Goal: Transaction & Acquisition: Purchase product/service

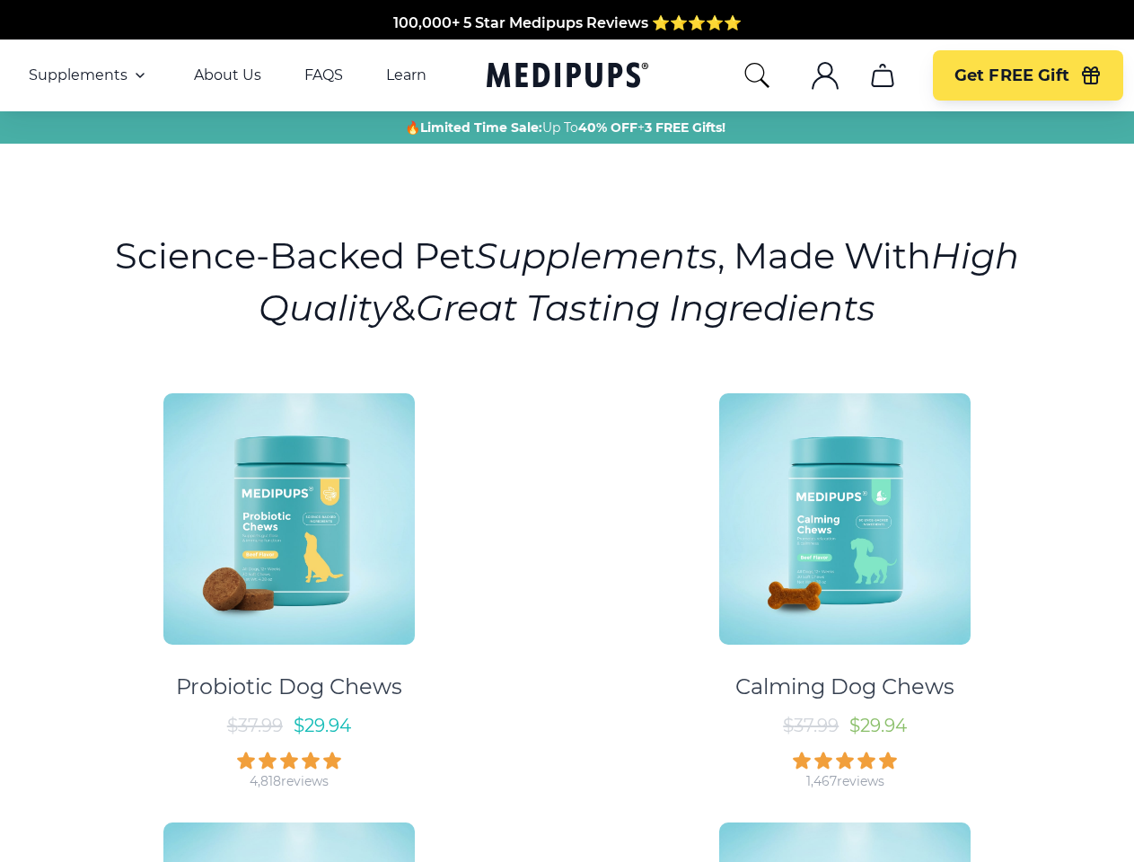
click at [567, 431] on div "Probiotic Dog Chews $ 37.99 $ 29.94 4,818 reviews Calming Dog Chews $ 37.99 $ 2…" at bounding box center [567, 798] width 1113 height 842
click at [89, 75] on span "Supplements" at bounding box center [78, 75] width 99 height 18
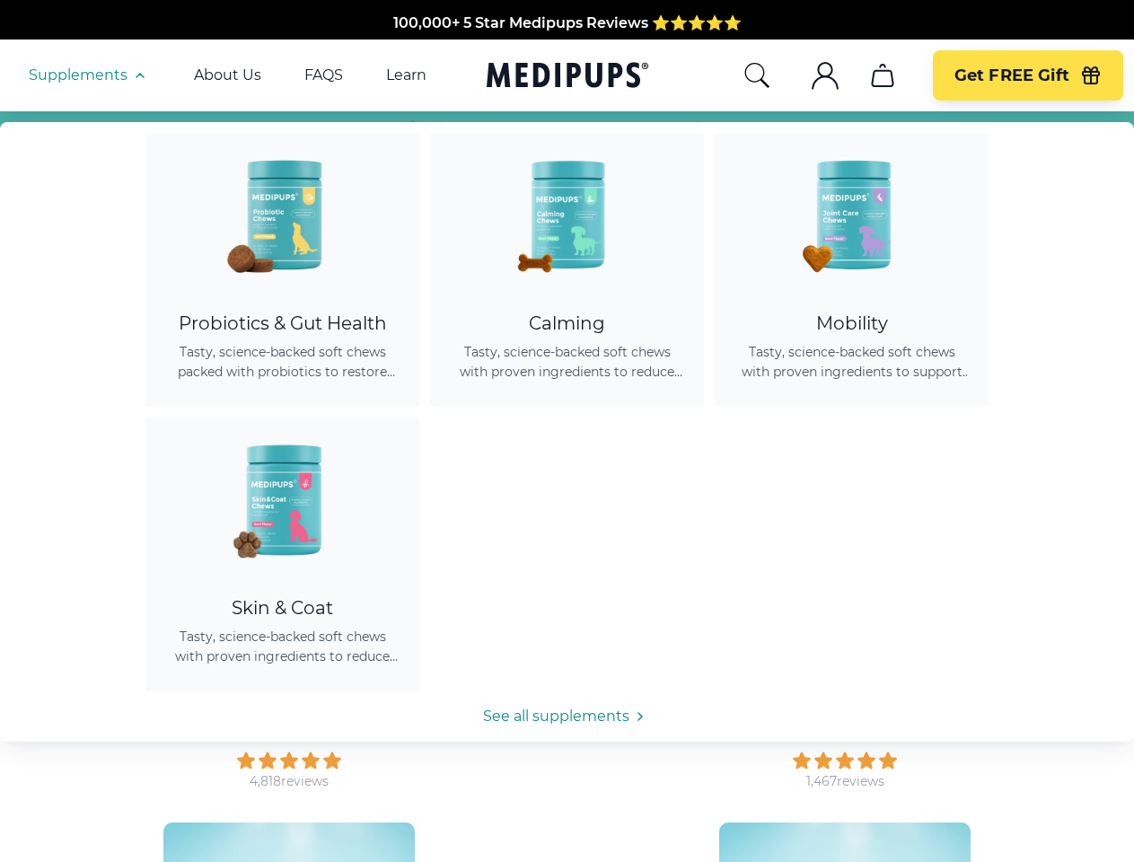
click at [138, 75] on icon "button" at bounding box center [140, 76] width 22 height 22
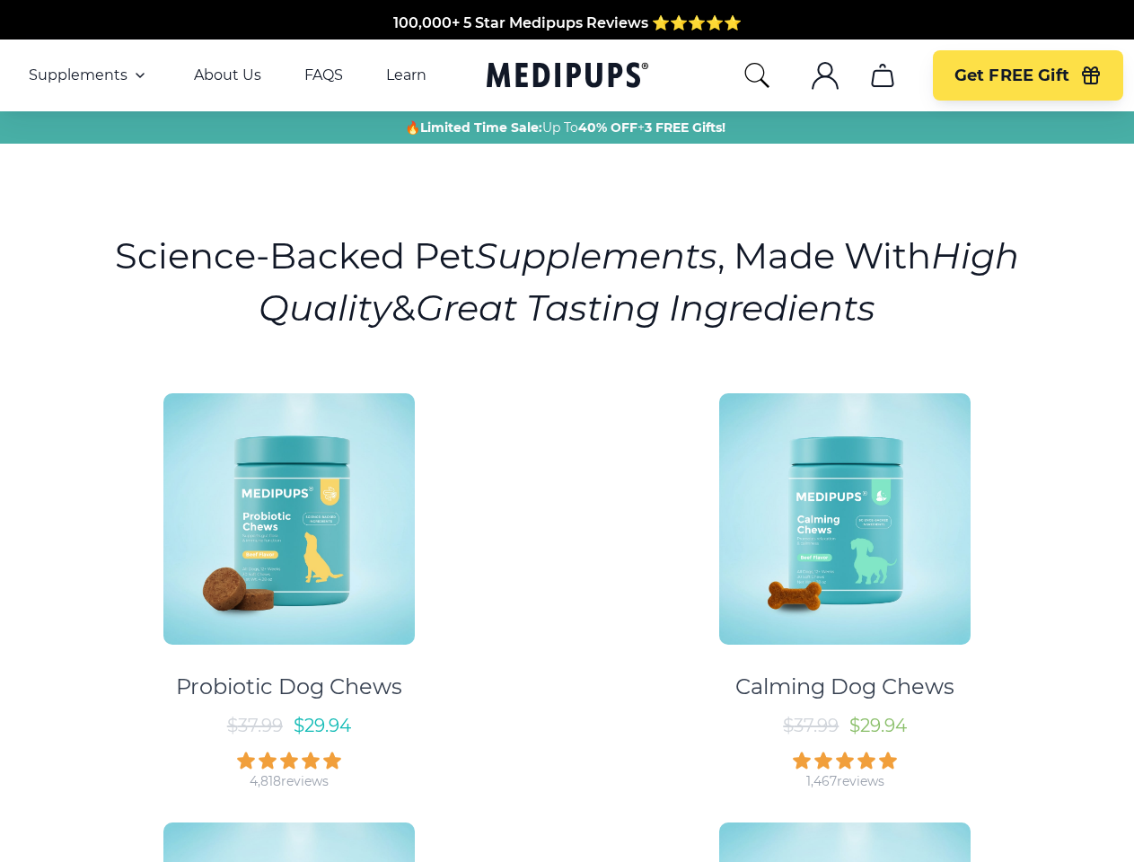
click at [756, 75] on icon "search" at bounding box center [757, 75] width 29 height 29
click at [824, 75] on icon ".cls-1{fill:none;stroke:currentColor;stroke-miterlimit:10;stroke-width:1.5px;}" at bounding box center [825, 75] width 29 height 29
click at [882, 75] on icon "cart" at bounding box center [882, 75] width 29 height 29
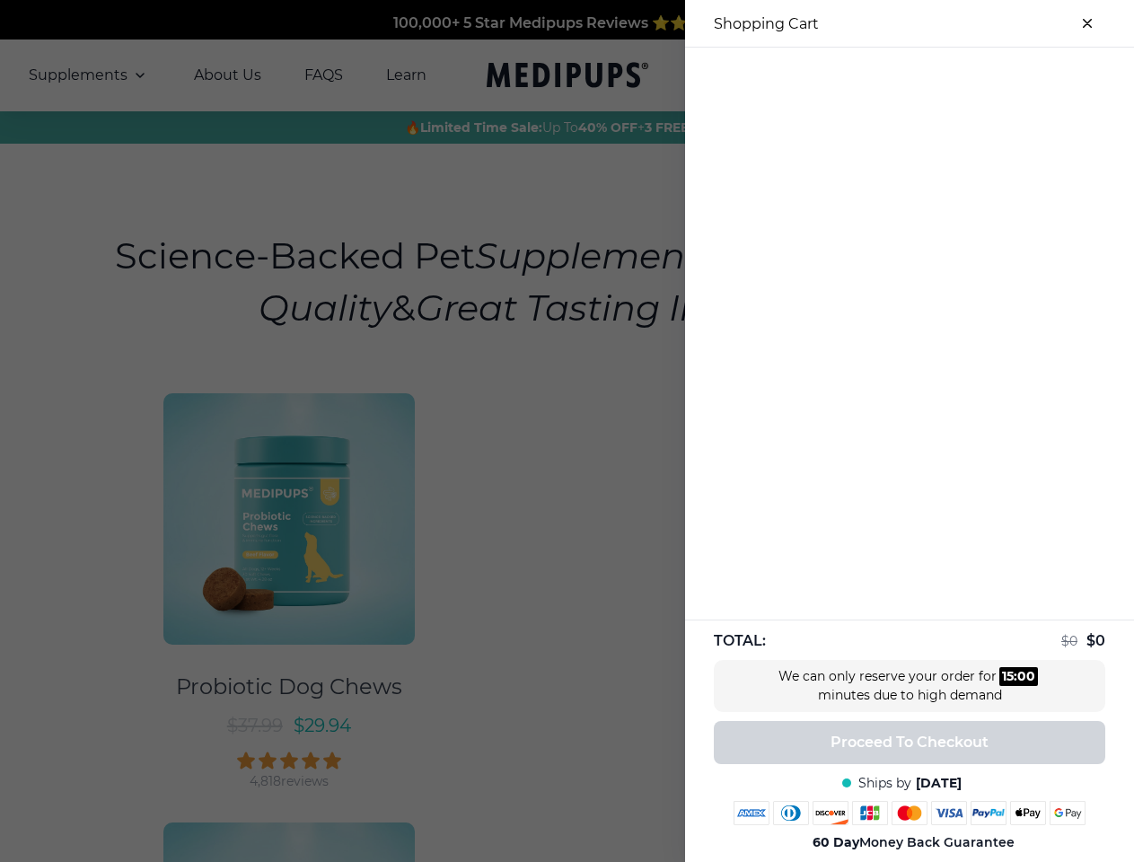
click at [882, 75] on div at bounding box center [567, 431] width 1134 height 862
